Goal: Task Accomplishment & Management: Use online tool/utility

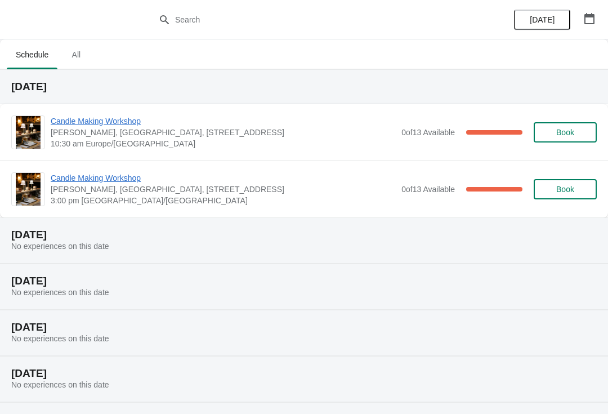
click at [105, 122] on span "Candle Making Workshop" at bounding box center [223, 120] width 345 height 11
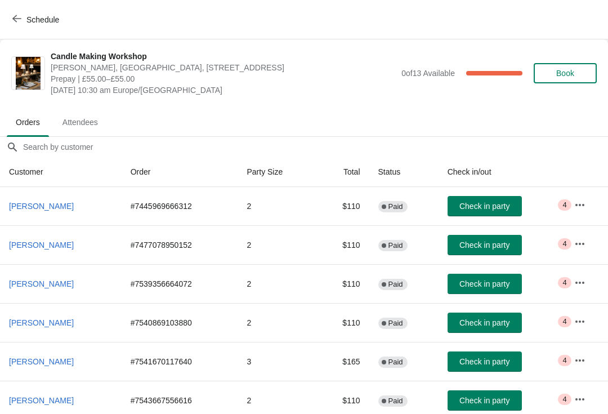
click at [92, 123] on span "Attendees" at bounding box center [79, 122] width 53 height 20
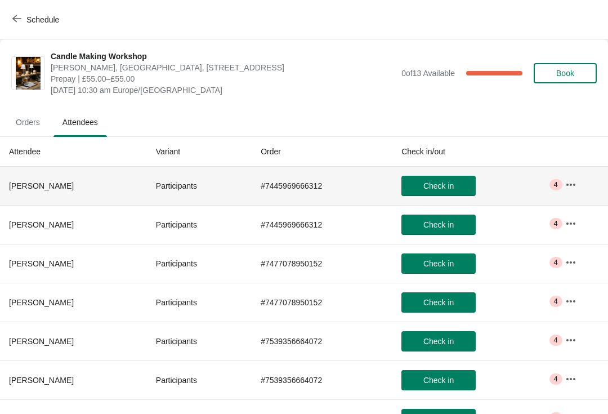
click at [574, 186] on icon "button" at bounding box center [570, 184] width 11 height 11
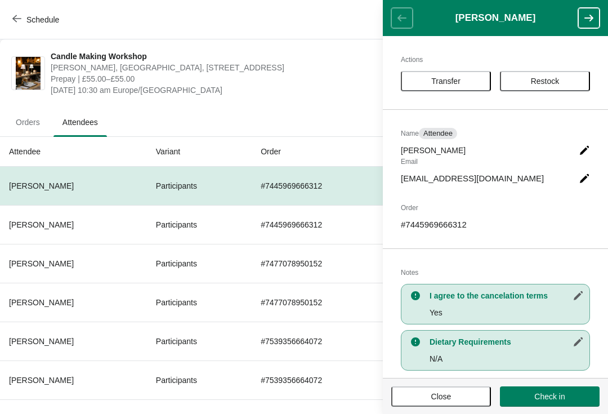
click at [582, 19] on button "button" at bounding box center [588, 18] width 21 height 20
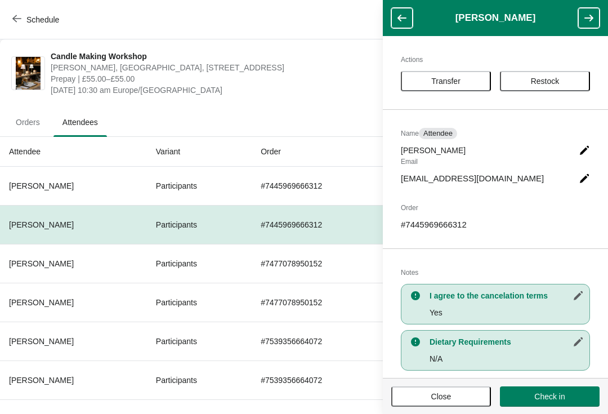
click at [589, 28] on button "button" at bounding box center [588, 18] width 21 height 20
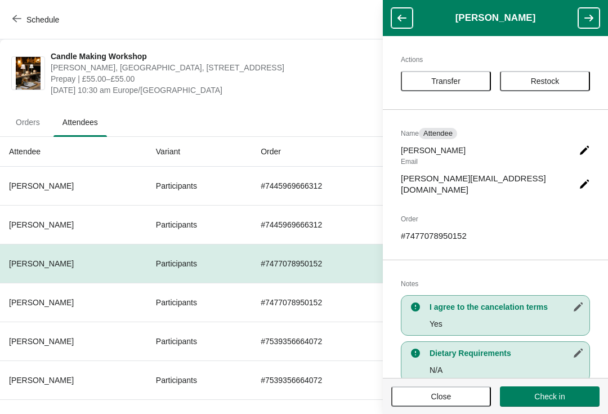
click at [591, 20] on icon "button" at bounding box center [588, 18] width 9 height 7
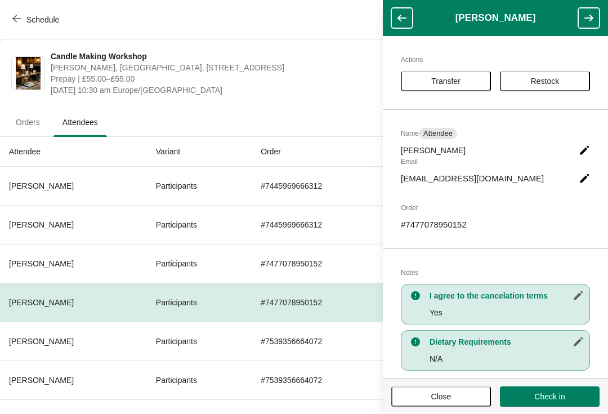
click at [585, 21] on icon "button" at bounding box center [588, 17] width 11 height 11
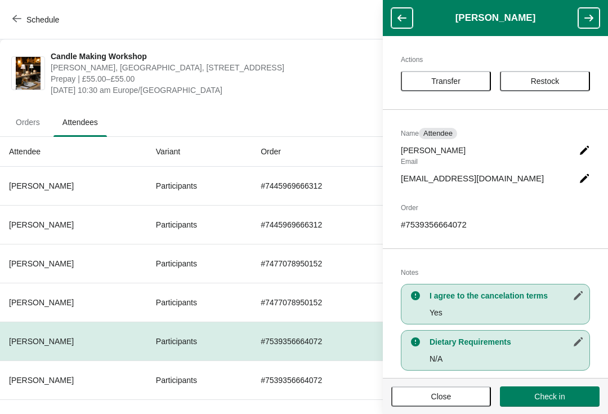
click at [581, 25] on button "button" at bounding box center [588, 18] width 21 height 20
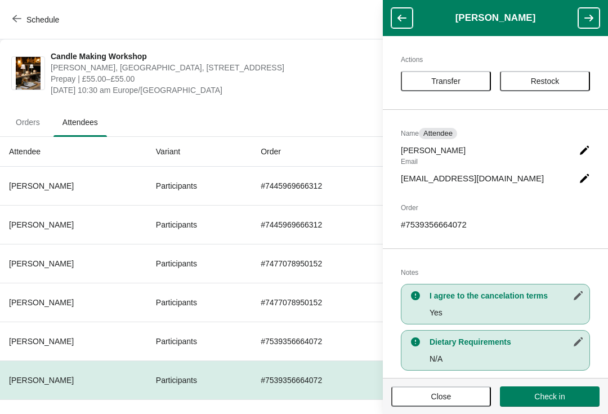
click at [583, 23] on icon "button" at bounding box center [588, 17] width 11 height 11
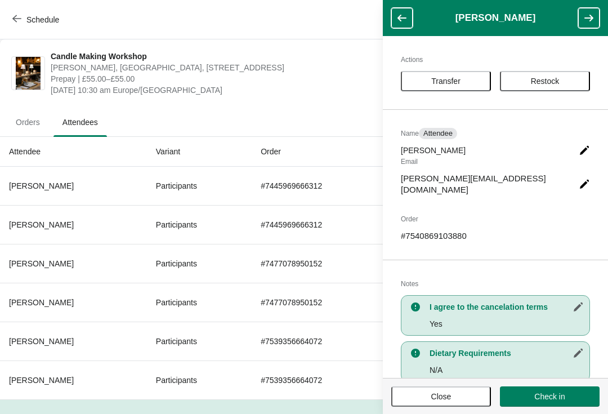
click at [582, 27] on button "button" at bounding box center [588, 18] width 21 height 20
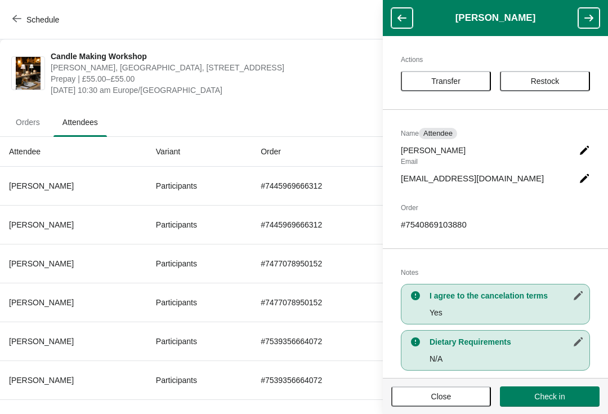
click at [581, 16] on button "button" at bounding box center [588, 18] width 21 height 20
click at [590, 23] on icon "button" at bounding box center [588, 17] width 11 height 11
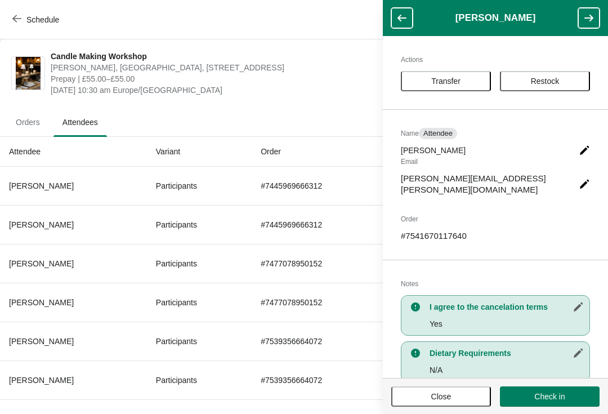
click at [590, 20] on icon "button" at bounding box center [588, 17] width 11 height 11
click at [590, 16] on icon "button" at bounding box center [588, 17] width 11 height 11
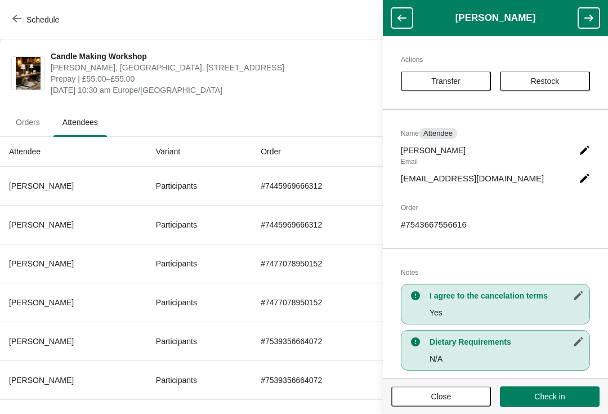
click at [582, 22] on button "button" at bounding box center [588, 18] width 21 height 20
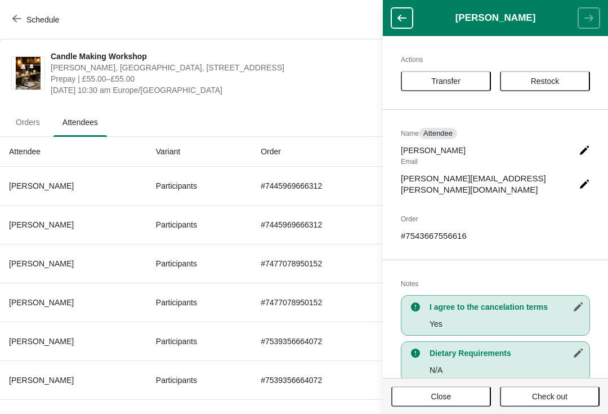
click at [578, 21] on header "[PERSON_NAME]" at bounding box center [495, 18] width 225 height 36
click at [578, 19] on header "[PERSON_NAME]" at bounding box center [495, 18] width 225 height 36
click at [401, 28] on button "button" at bounding box center [401, 18] width 21 height 20
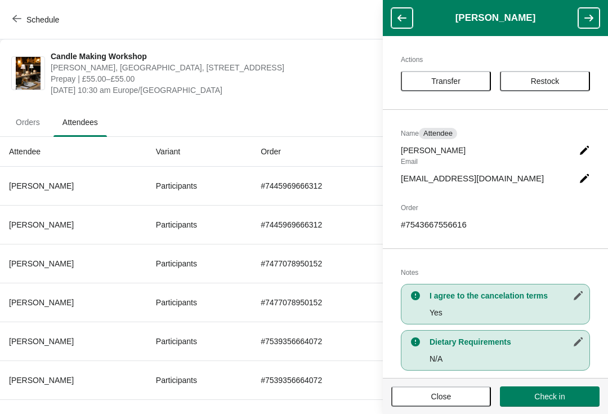
click at [408, 25] on button "button" at bounding box center [401, 18] width 21 height 20
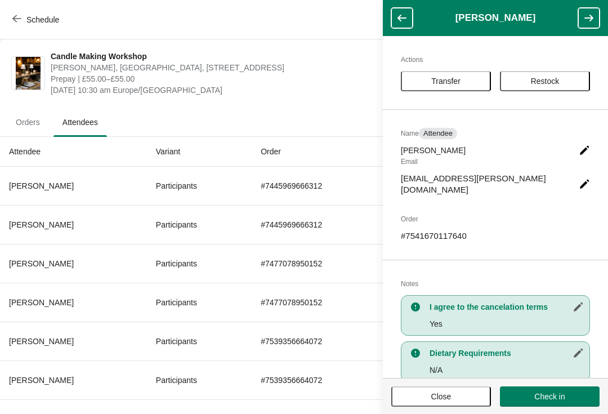
click at [410, 20] on button "button" at bounding box center [401, 18] width 21 height 20
click at [408, 15] on button "button" at bounding box center [401, 18] width 21 height 20
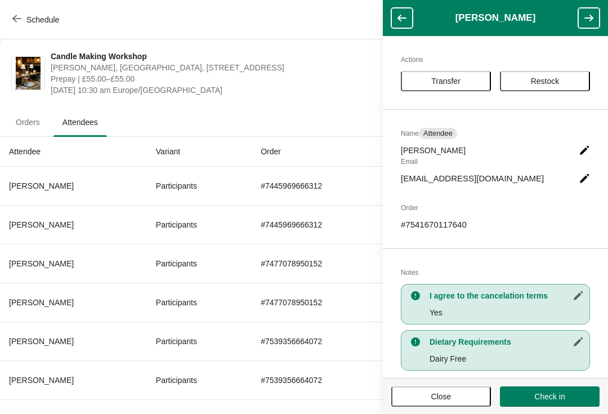
click at [444, 398] on span "Close" at bounding box center [441, 396] width 20 height 9
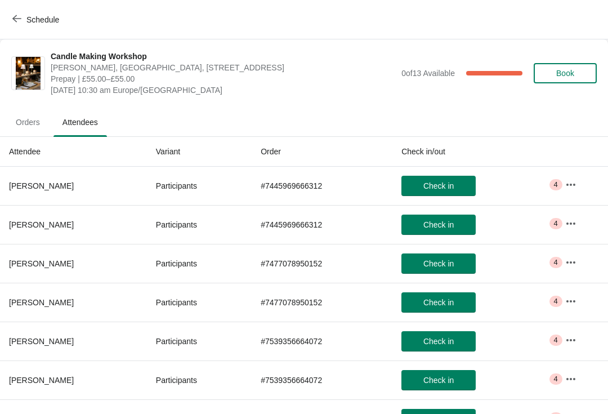
click at [34, 123] on span "Orders" at bounding box center [28, 122] width 42 height 20
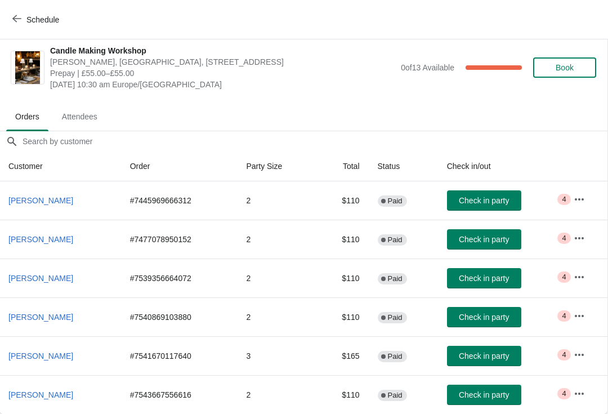
scroll to position [6, 1]
click at [508, 285] on button "Check in party" at bounding box center [484, 278] width 74 height 20
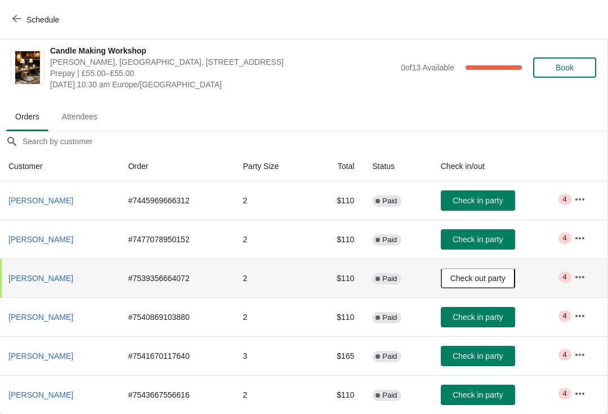
click at [500, 320] on span "Check in party" at bounding box center [477, 316] width 50 height 9
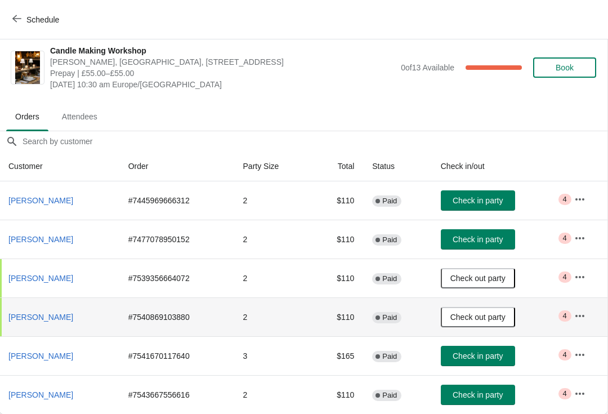
click at [82, 128] on button "Attendees" at bounding box center [80, 116] width 58 height 29
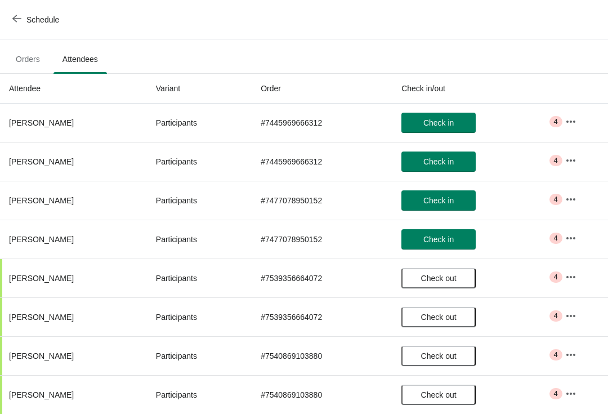
scroll to position [78, 0]
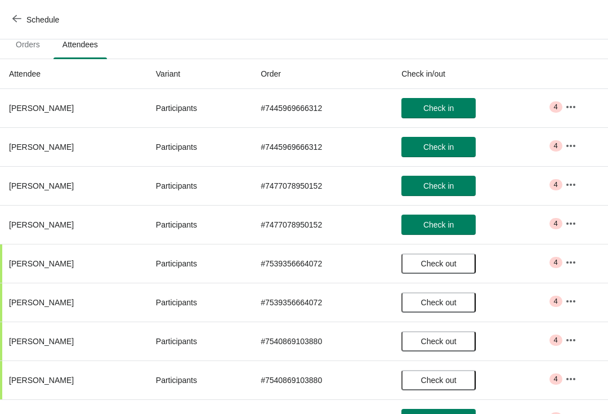
click at [567, 303] on icon "button" at bounding box center [570, 300] width 11 height 11
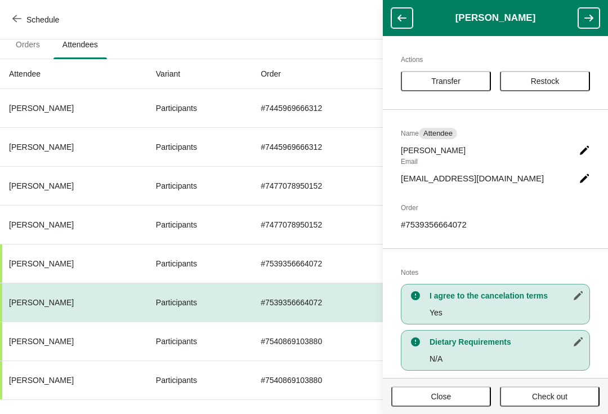
click at [394, 31] on header "[PERSON_NAME]" at bounding box center [495, 18] width 225 height 36
click at [595, 23] on button "button" at bounding box center [588, 18] width 21 height 20
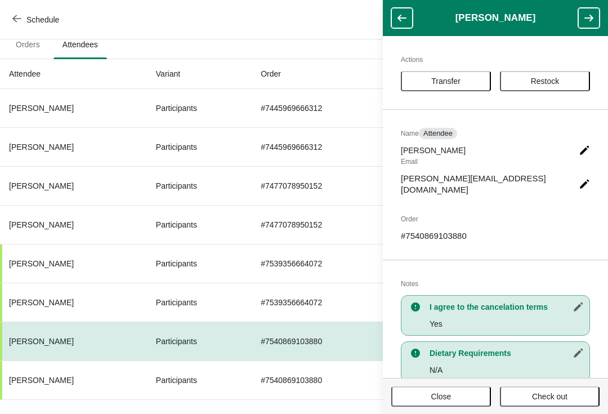
click at [598, 16] on button "button" at bounding box center [588, 18] width 21 height 20
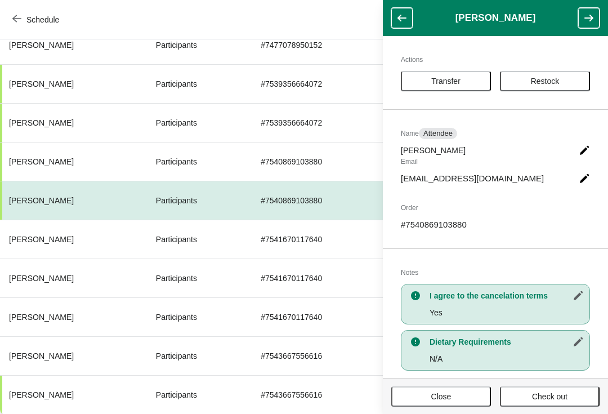
scroll to position [257, 0]
click at [437, 404] on button "Close" at bounding box center [441, 396] width 100 height 20
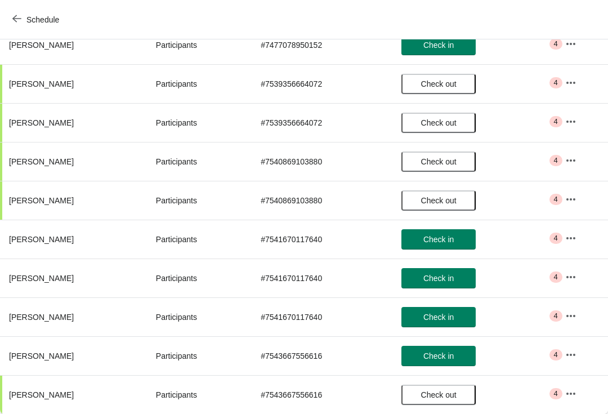
click at [575, 392] on icon "button" at bounding box center [570, 393] width 9 height 2
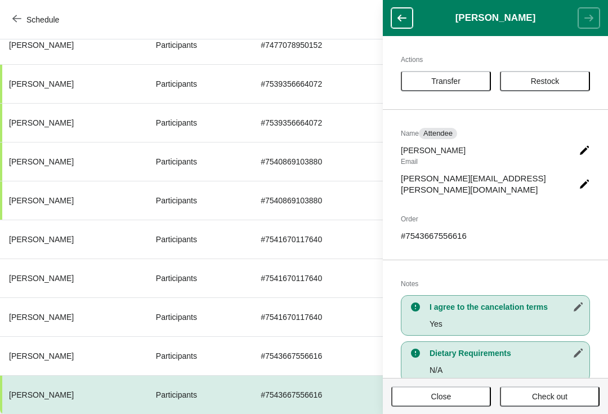
click at [411, 11] on button "button" at bounding box center [401, 18] width 21 height 20
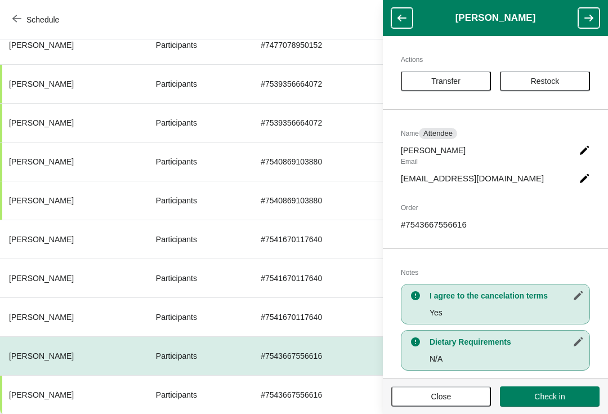
click at [468, 405] on button "Close" at bounding box center [441, 396] width 100 height 20
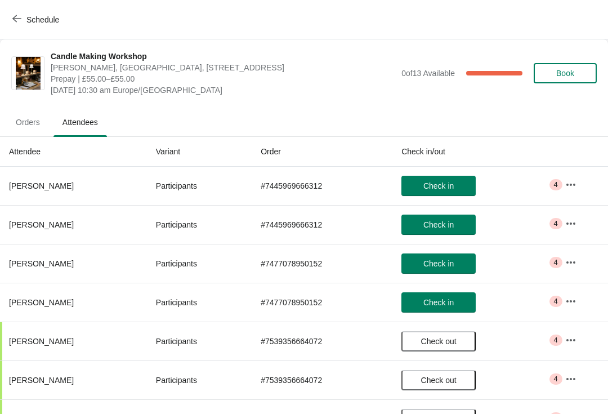
scroll to position [0, 0]
click at [40, 132] on span "Orders" at bounding box center [28, 122] width 42 height 20
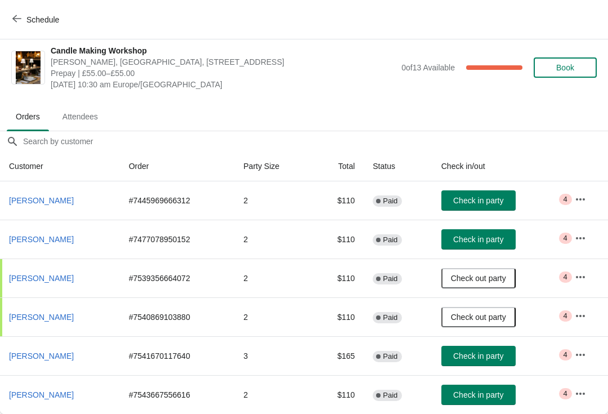
scroll to position [6, 0]
click at [478, 396] on span "Check in party" at bounding box center [478, 394] width 50 height 9
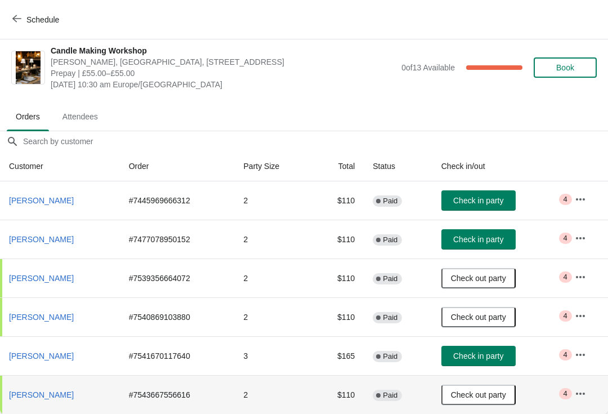
click at [481, 396] on span "Check out party" at bounding box center [478, 394] width 55 height 9
click at [482, 393] on span "Check in party" at bounding box center [478, 394] width 50 height 9
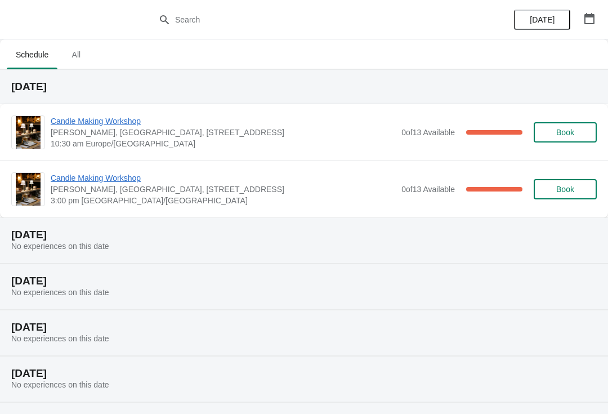
click at [106, 132] on span "[PERSON_NAME], [GEOGRAPHIC_DATA], [STREET_ADDRESS]" at bounding box center [223, 132] width 345 height 11
click at [91, 123] on span "Candle Making Workshop" at bounding box center [223, 120] width 345 height 11
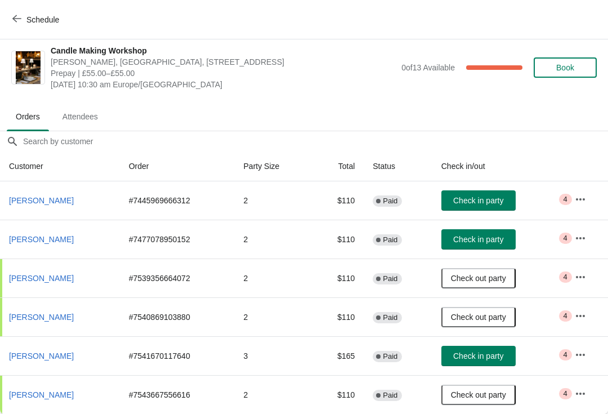
scroll to position [6, 0]
click at [479, 355] on span "Check in party" at bounding box center [478, 355] width 50 height 9
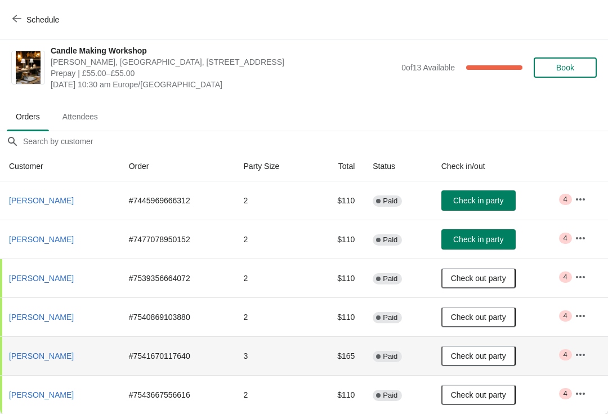
click at [93, 115] on span "Attendees" at bounding box center [79, 116] width 53 height 20
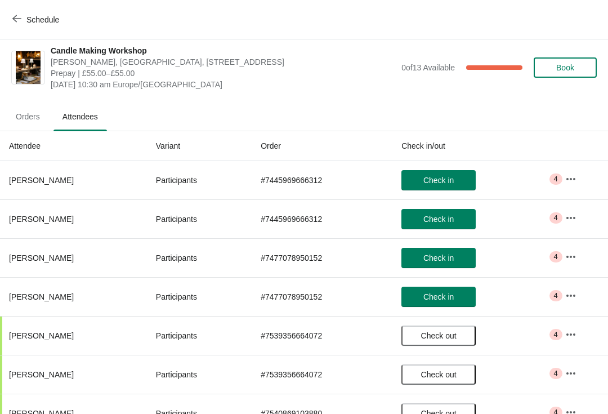
click at [444, 255] on span "Check in" at bounding box center [438, 257] width 30 height 9
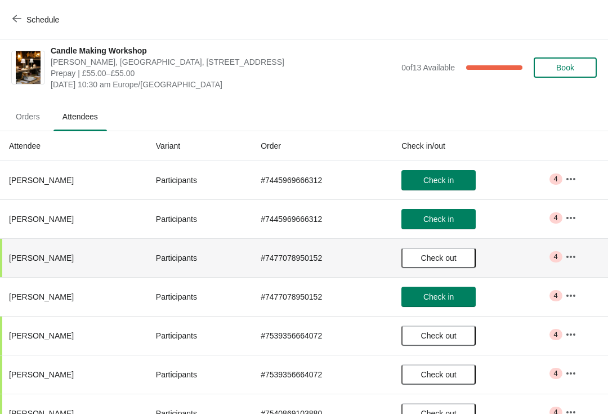
click at [444, 299] on span "Check in" at bounding box center [438, 296] width 30 height 9
